Goal: Task Accomplishment & Management: Manage account settings

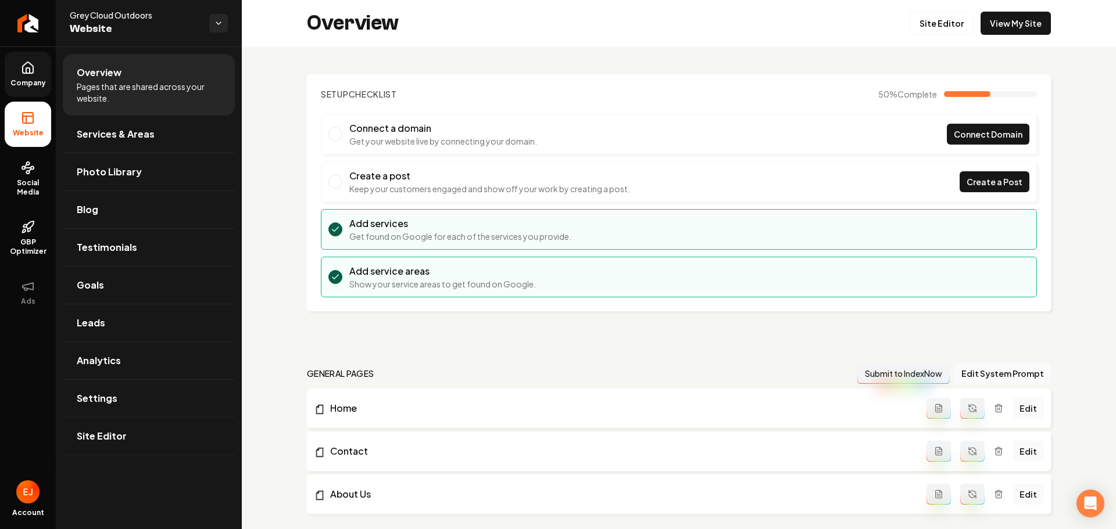
click at [23, 71] on icon at bounding box center [28, 67] width 10 height 11
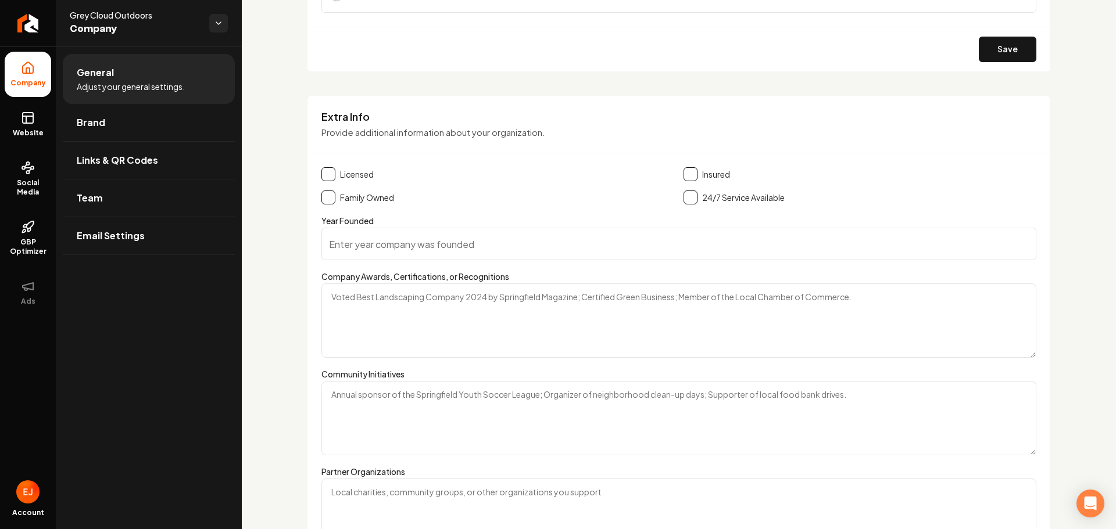
scroll to position [1511, 0]
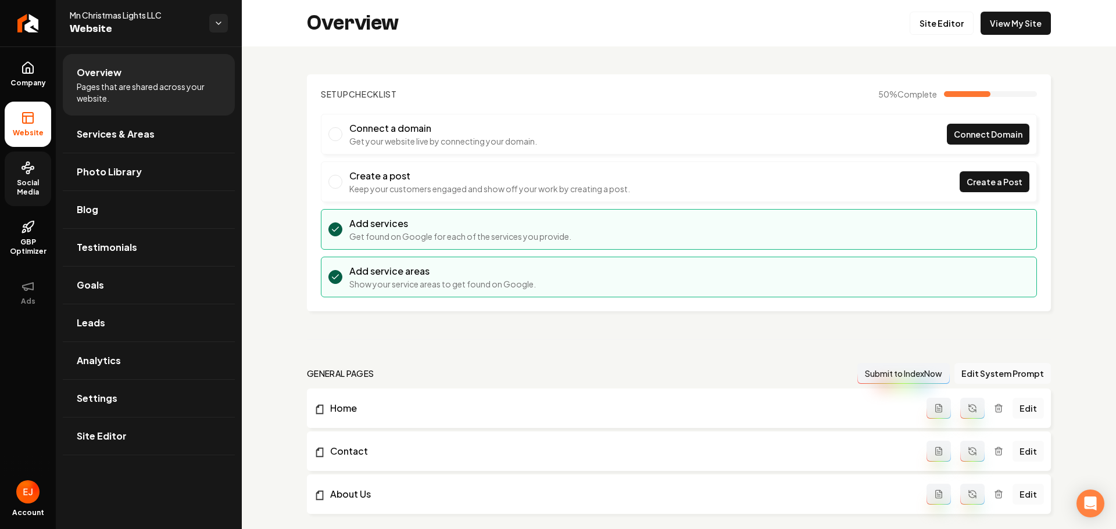
scroll to position [38, 0]
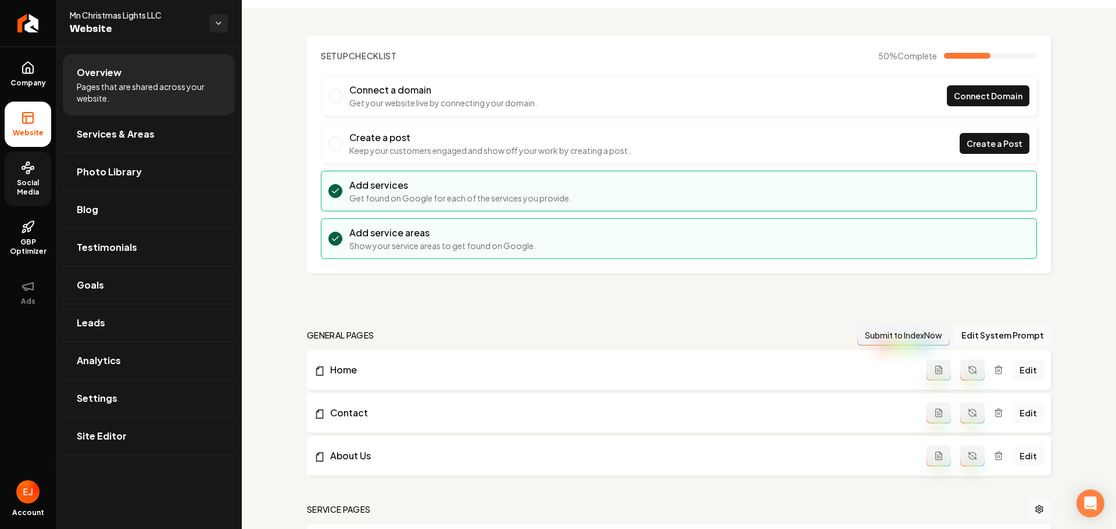
click at [29, 188] on span "Social Media" at bounding box center [28, 187] width 46 height 19
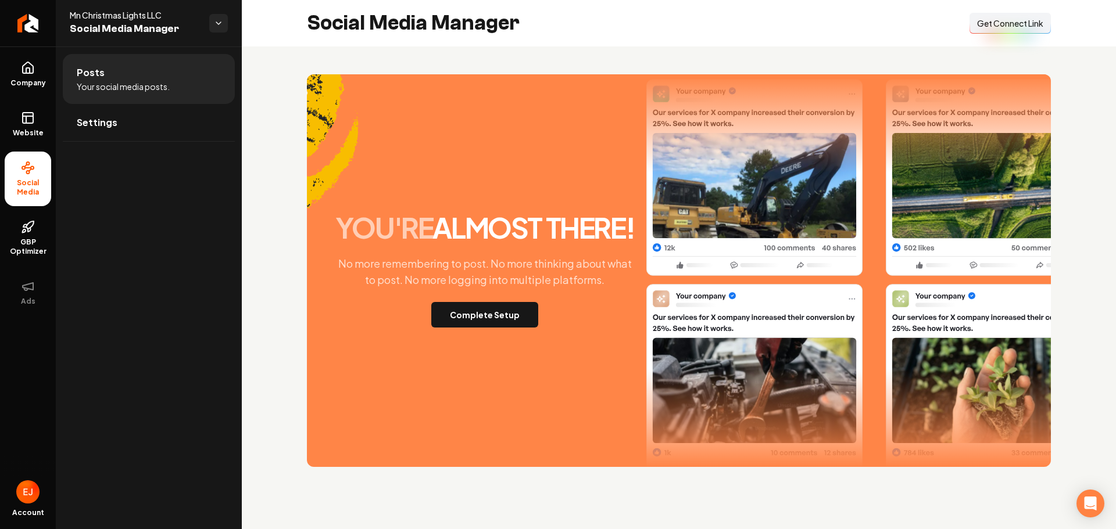
click at [1005, 27] on span "Get Connect Link" at bounding box center [1010, 23] width 66 height 12
click at [26, 92] on link "Company" at bounding box center [28, 74] width 46 height 45
